Goal: Task Accomplishment & Management: Manage account settings

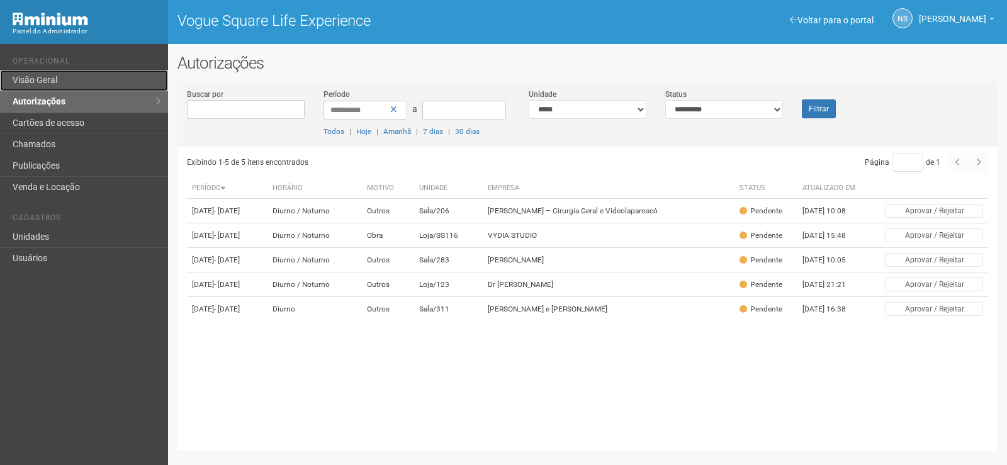
click at [117, 81] on link "Visão Geral" at bounding box center [84, 80] width 168 height 21
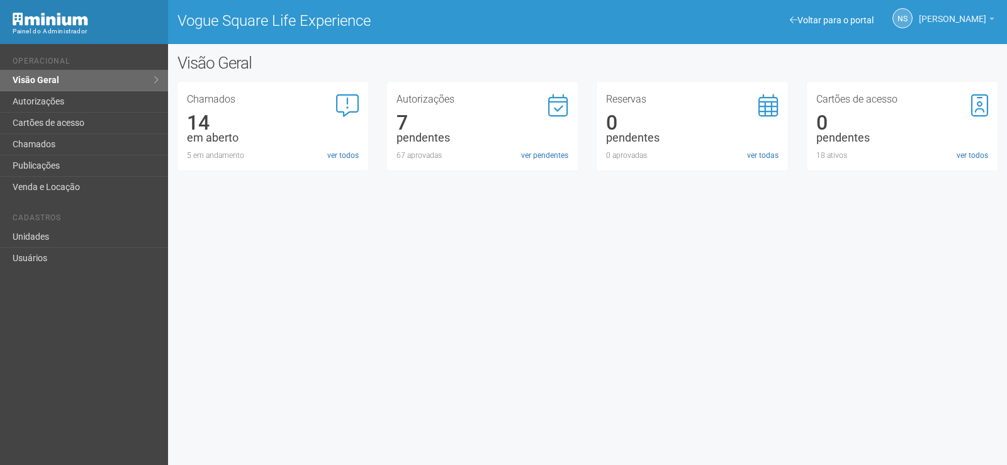
click at [962, 19] on span "[PERSON_NAME]" at bounding box center [952, 13] width 67 height 22
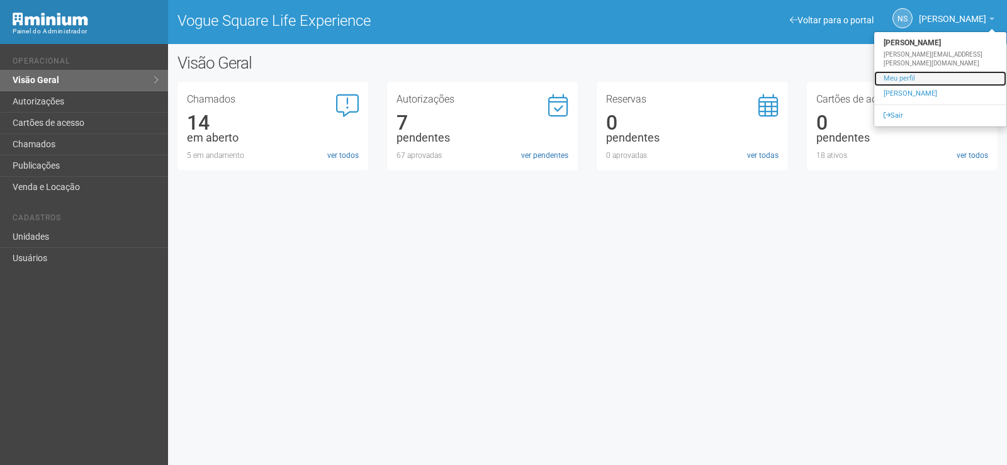
click at [930, 72] on link "Meu perfil" at bounding box center [940, 78] width 132 height 15
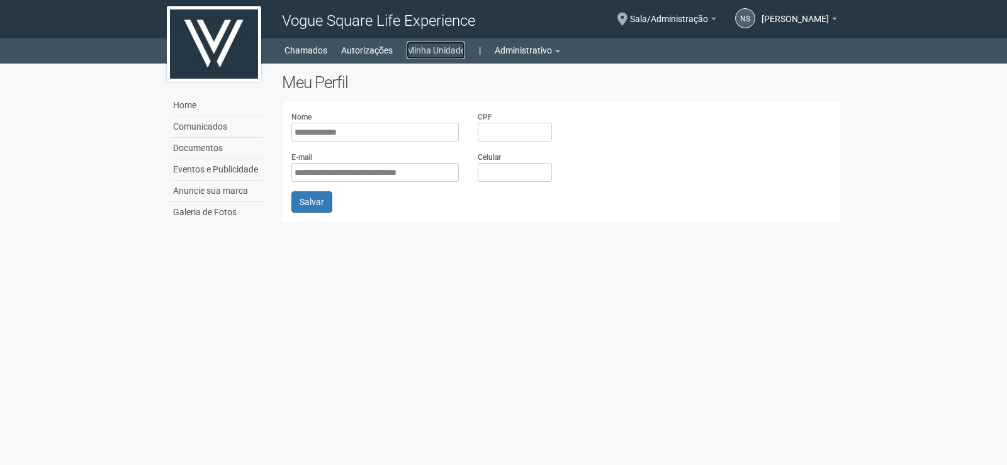
drag, startPoint x: 431, startPoint y: 49, endPoint x: 437, endPoint y: 50, distance: 6.4
click at [432, 50] on link "Minha Unidade" at bounding box center [436, 51] width 59 height 18
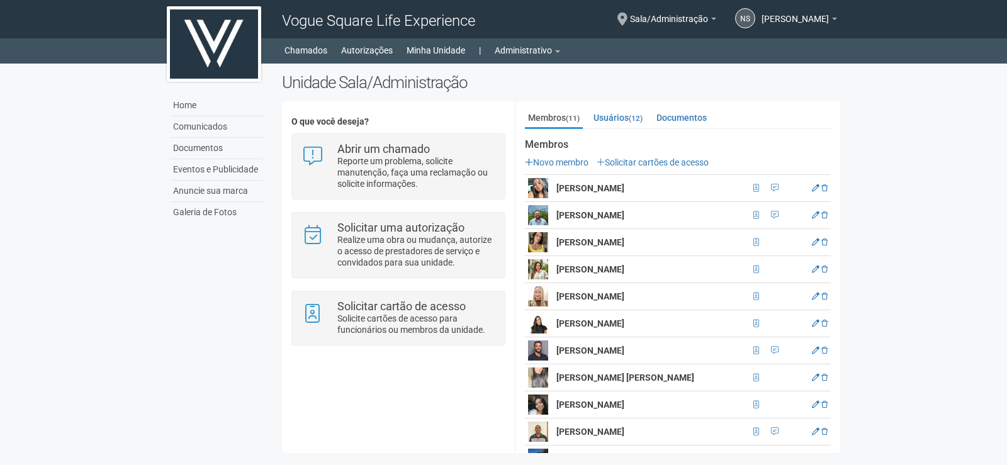
scroll to position [252, 0]
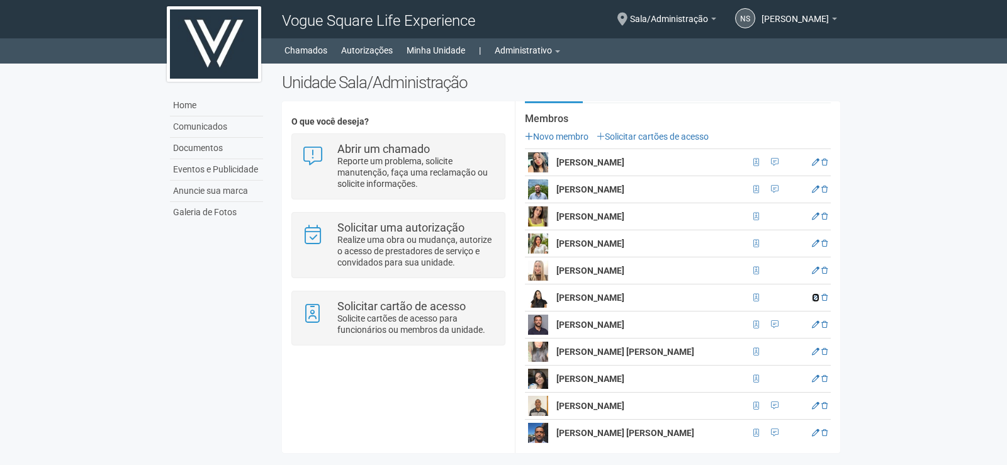
click at [814, 295] on icon at bounding box center [816, 298] width 8 height 8
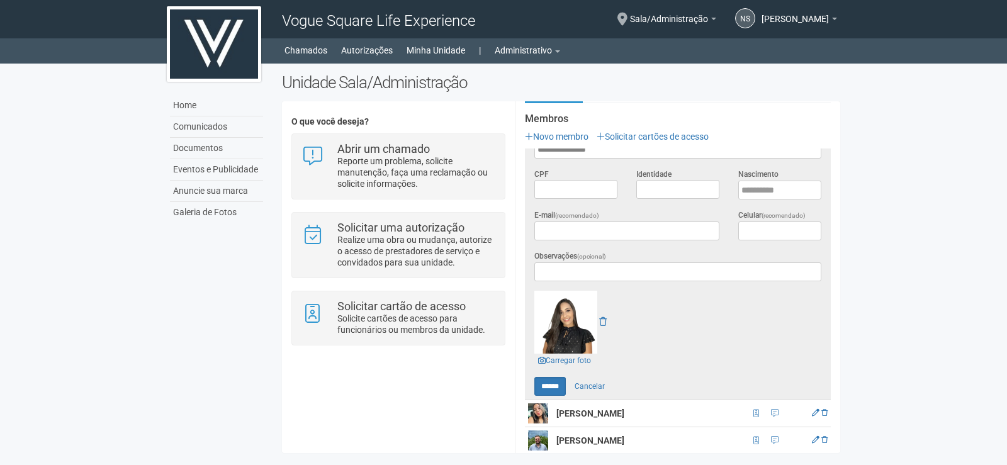
scroll to position [0, 0]
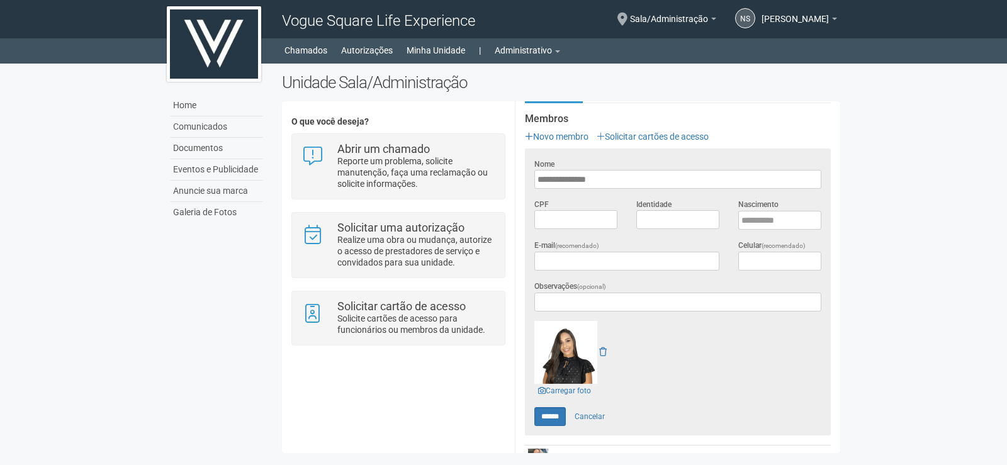
click at [577, 358] on img at bounding box center [565, 352] width 63 height 63
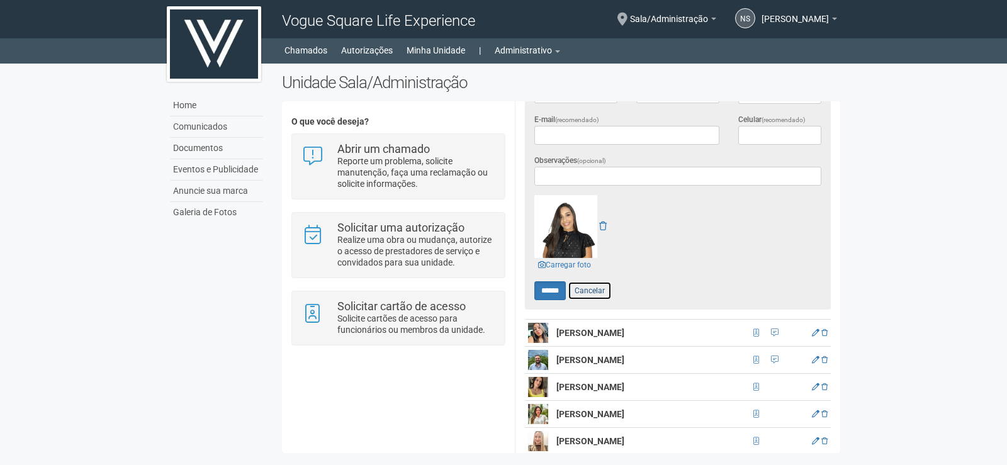
click at [595, 288] on link "Cancelar" at bounding box center [590, 290] width 44 height 19
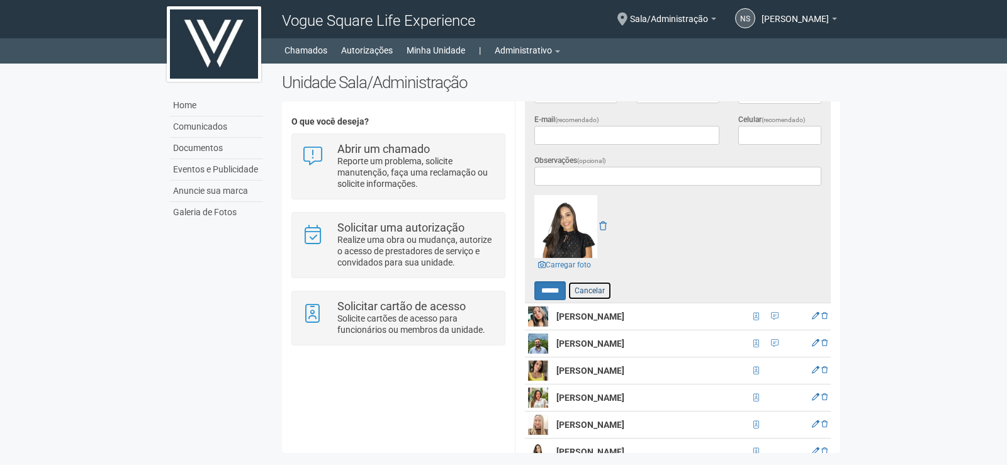
scroll to position [260, 0]
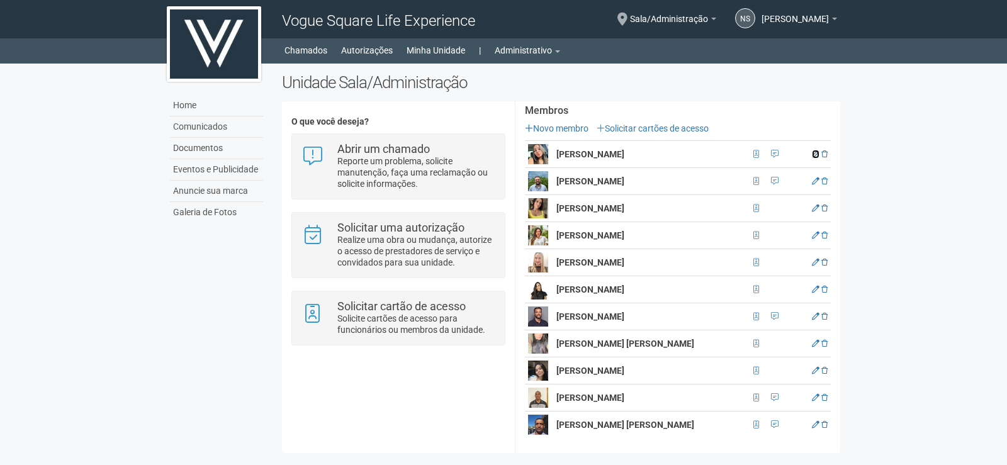
click at [812, 155] on icon at bounding box center [816, 154] width 8 height 8
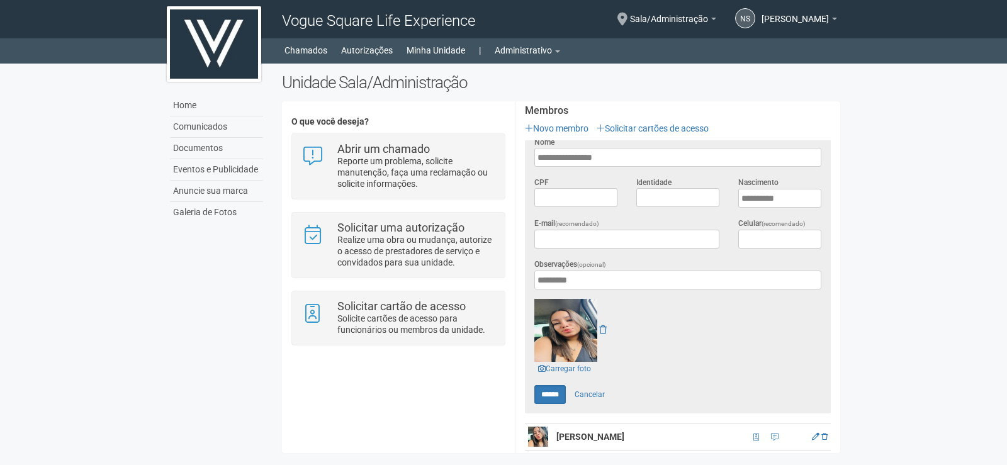
scroll to position [0, 0]
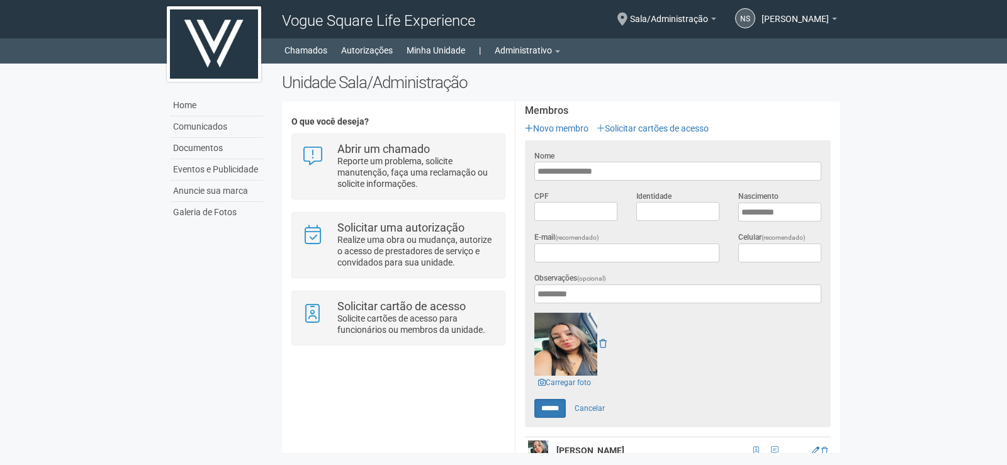
click at [557, 341] on img at bounding box center [565, 344] width 63 height 63
click at [612, 412] on link "Cancelar" at bounding box center [590, 408] width 44 height 19
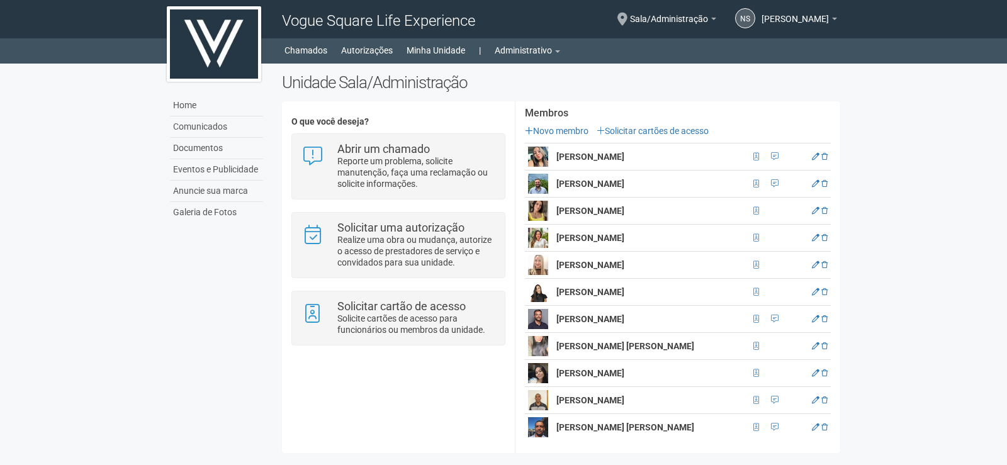
scroll to position [260, 0]
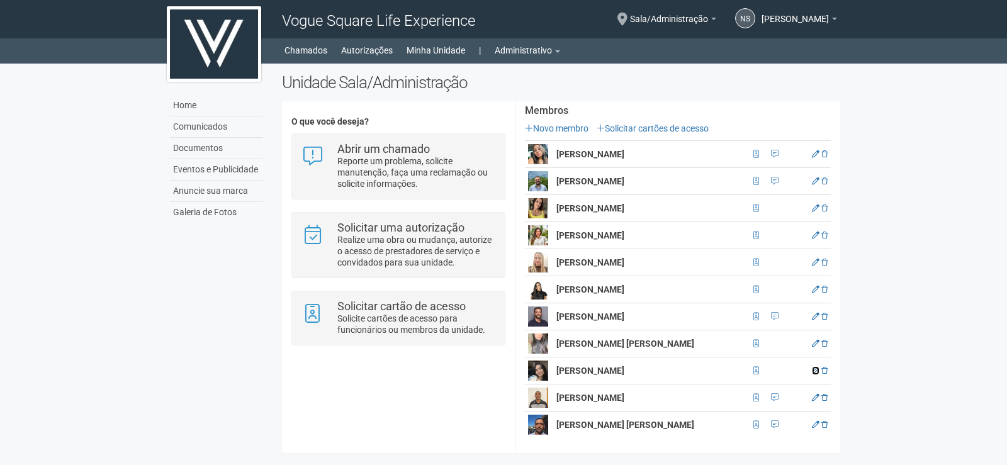
click at [812, 369] on icon at bounding box center [816, 371] width 8 height 8
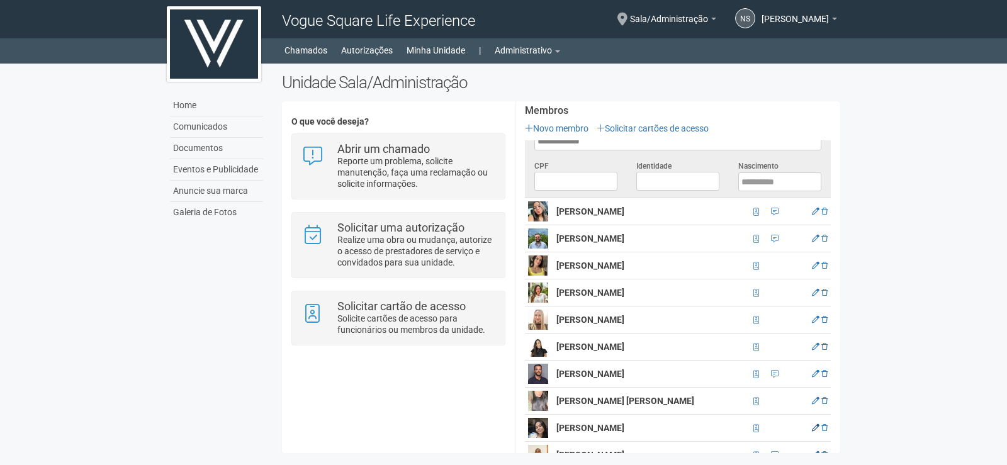
scroll to position [0, 0]
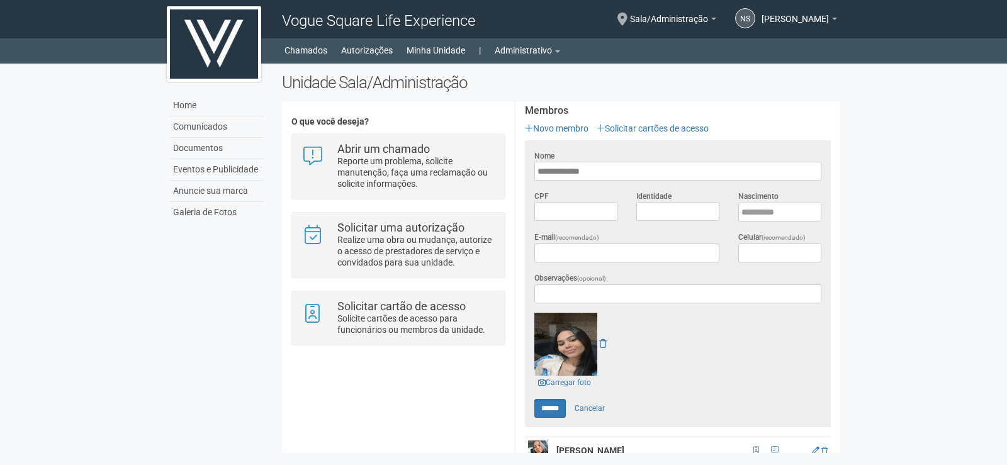
click at [574, 357] on img at bounding box center [565, 344] width 63 height 63
click at [593, 408] on link "Cancelar" at bounding box center [590, 408] width 44 height 19
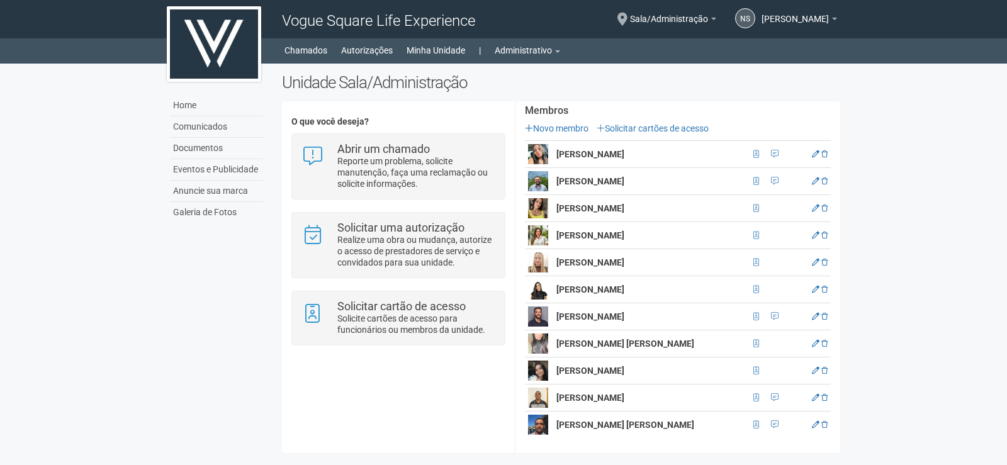
click at [619, 370] on td "[PERSON_NAME]" at bounding box center [651, 370] width 196 height 27
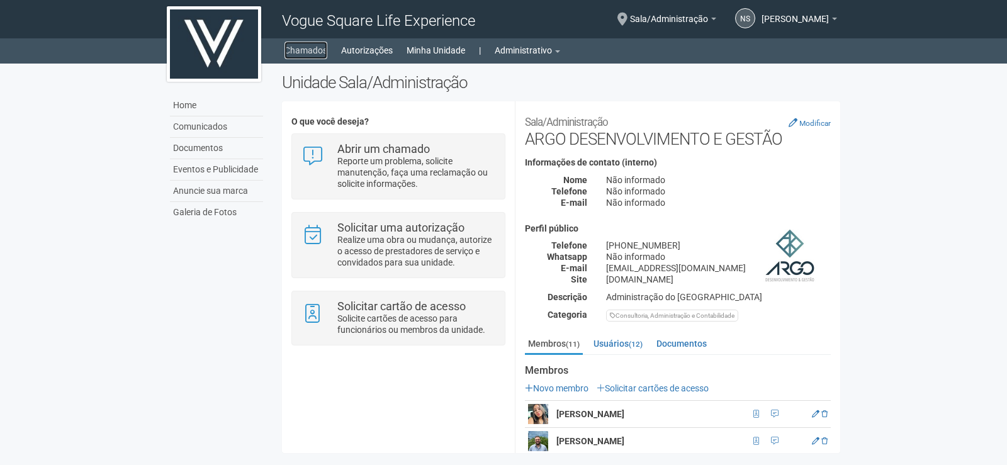
click at [301, 50] on link "Chamados" at bounding box center [305, 51] width 43 height 18
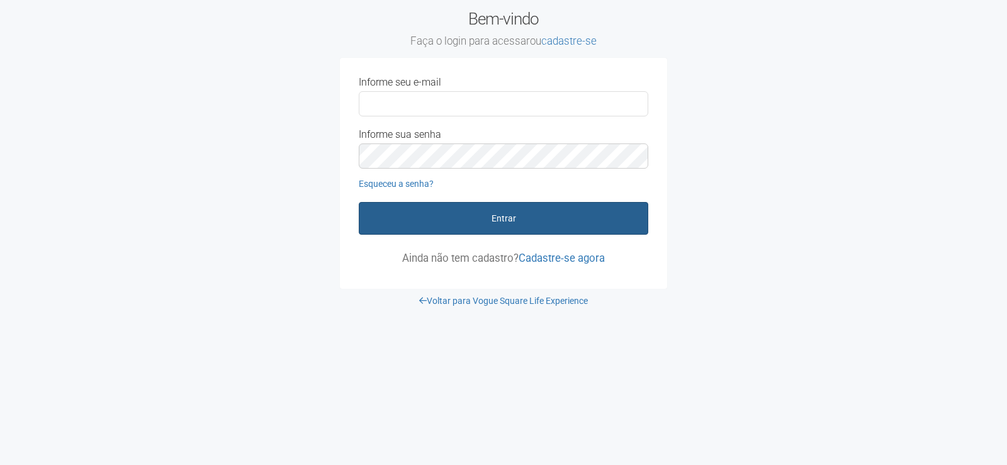
type input "**********"
click at [590, 212] on button "Entrar" at bounding box center [503, 218] width 289 height 33
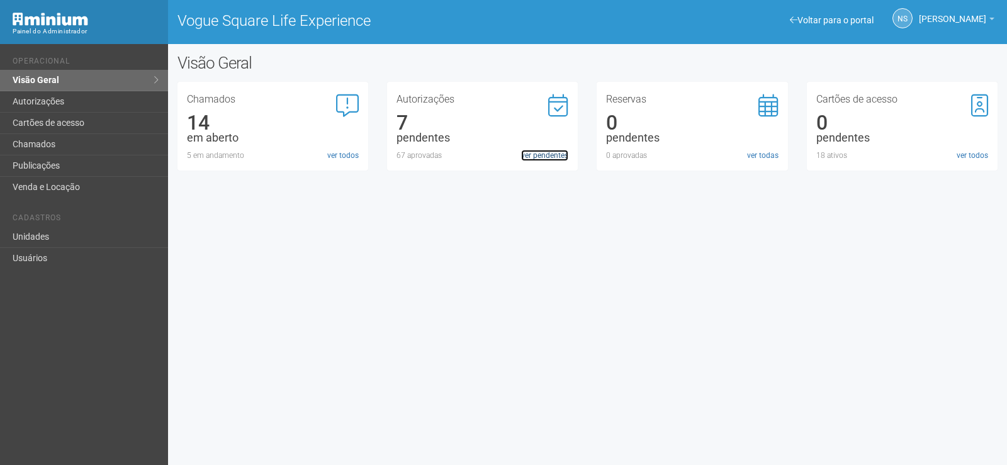
click at [534, 150] on link "ver pendentes" at bounding box center [544, 155] width 47 height 11
